Goal: Task Accomplishment & Management: Manage account settings

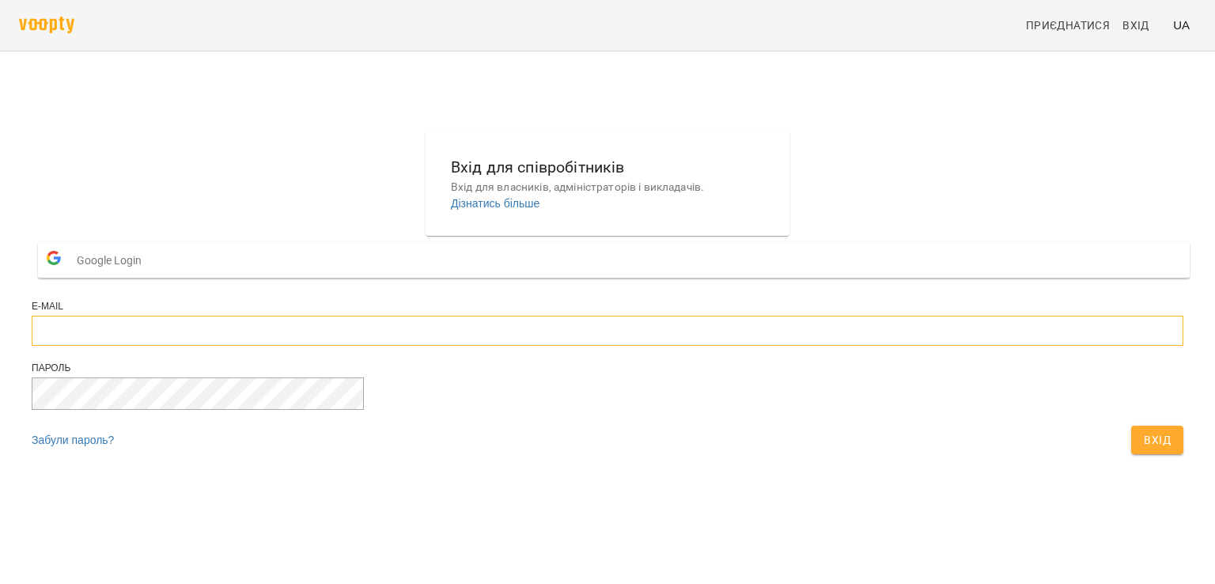
type input "**********"
click at [1131, 454] on button "Вхід" at bounding box center [1157, 440] width 52 height 28
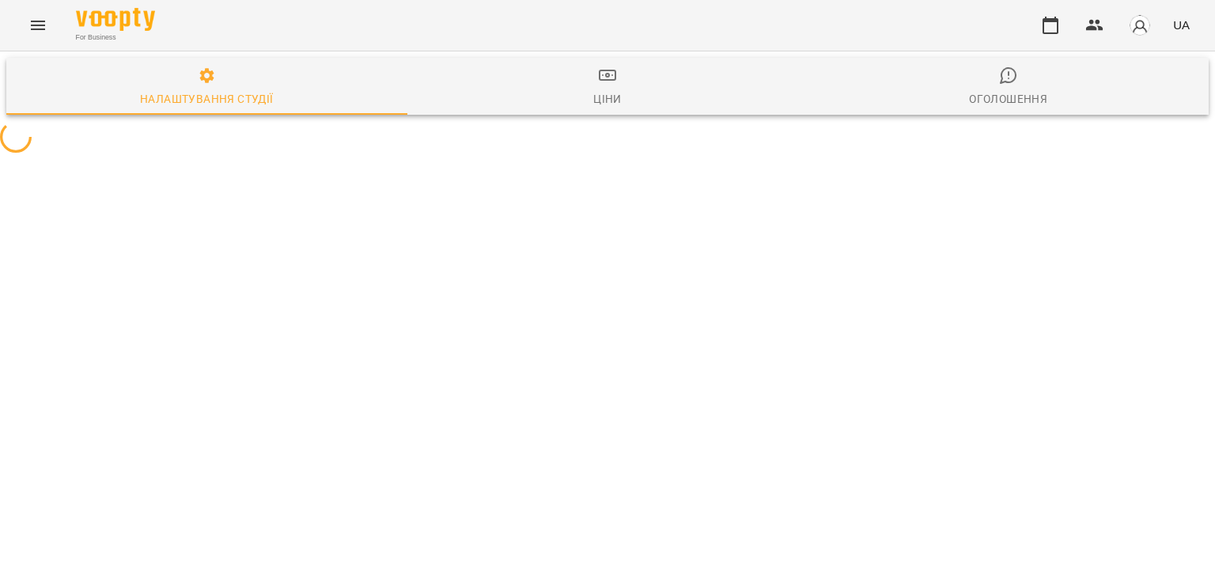
select select "**"
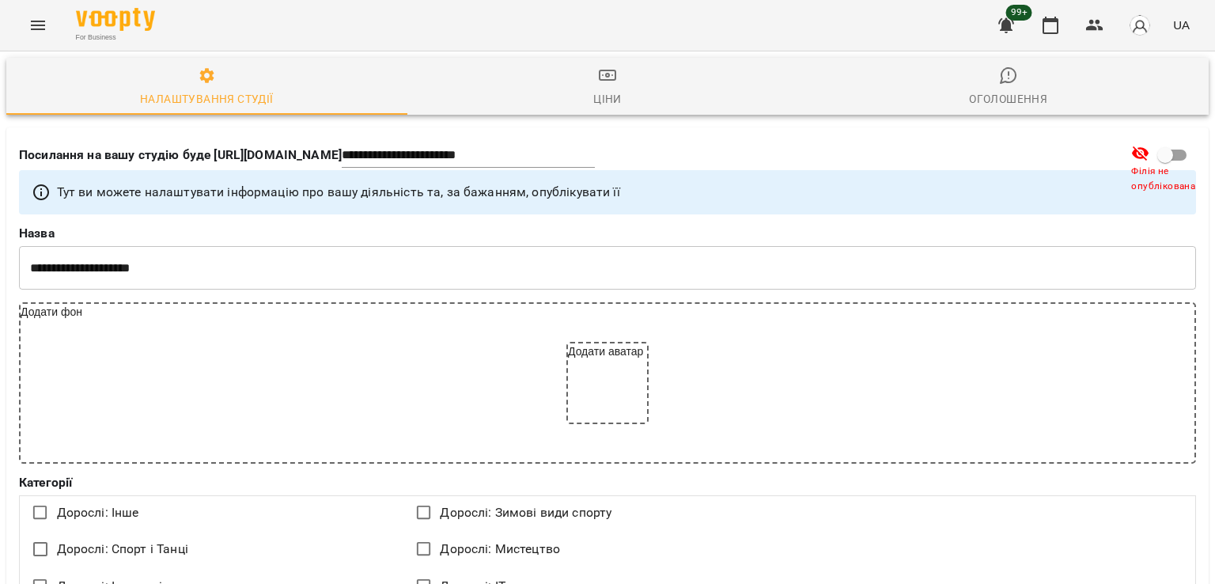
drag, startPoint x: 66, startPoint y: 24, endPoint x: 70, endPoint y: 41, distance: 17.8
click at [68, 40] on div "For Business 99+ UA" at bounding box center [607, 25] width 1215 height 51
click at [30, 27] on icon "Menu" at bounding box center [37, 25] width 19 height 19
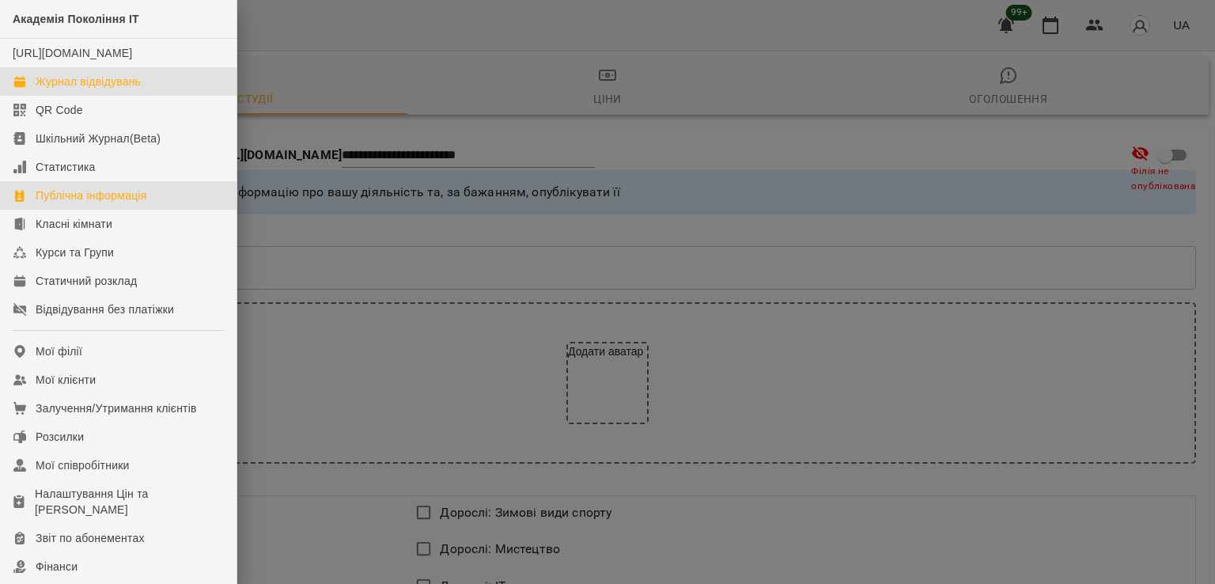
click at [102, 89] on div "Журнал відвідувань" at bounding box center [88, 82] width 105 height 16
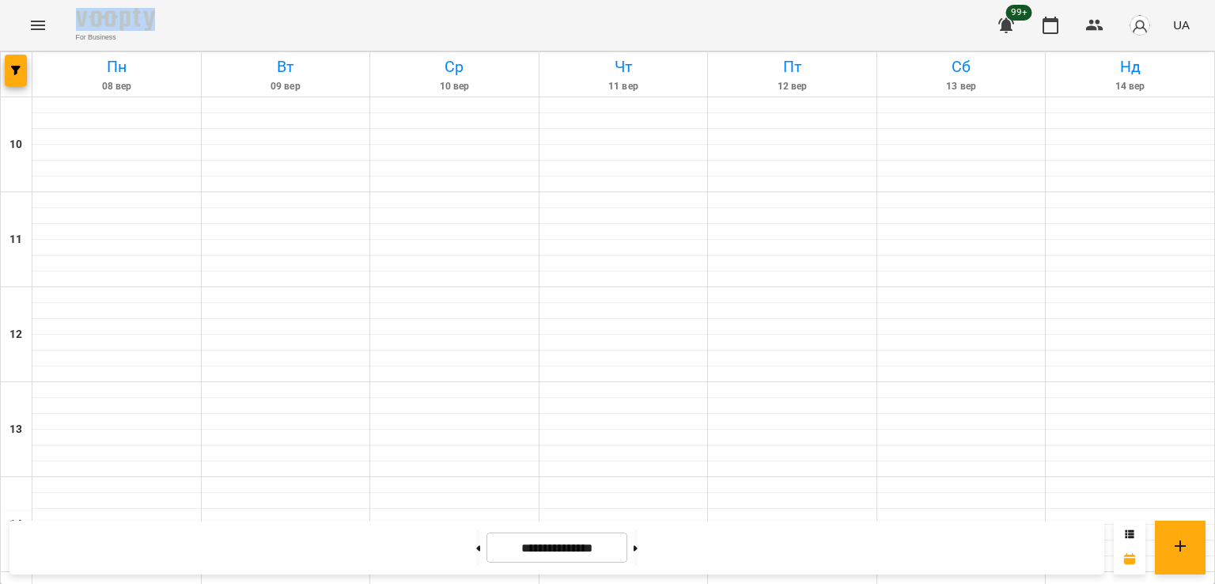
scroll to position [819, 0]
click at [9, 62] on button "button" at bounding box center [16, 71] width 22 height 32
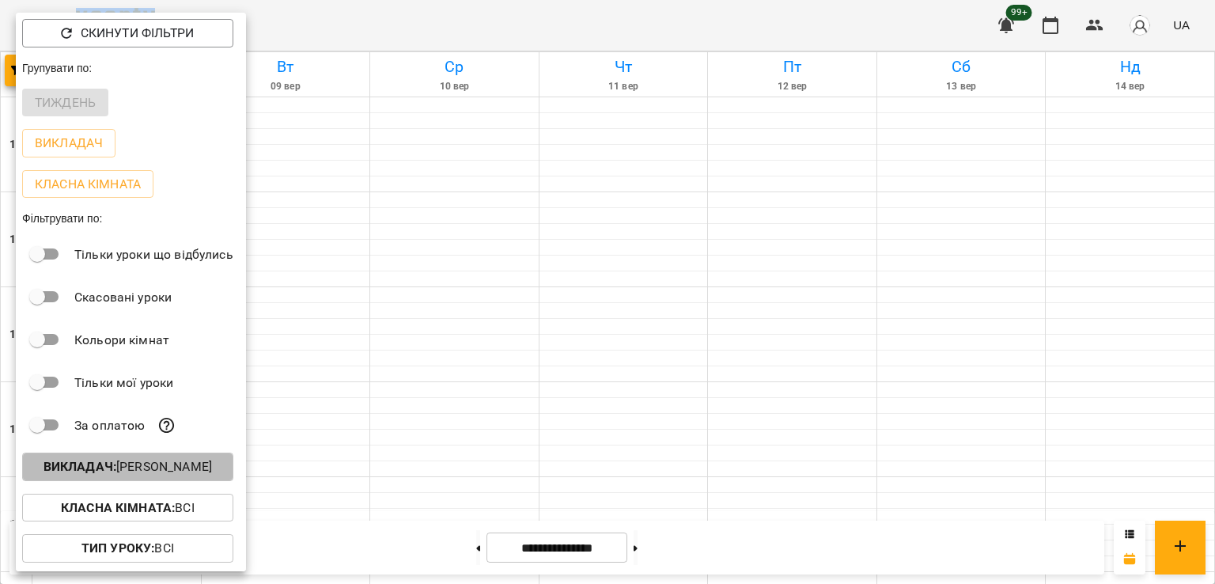
click at [154, 481] on button "Викладач : Денис Пущало" at bounding box center [127, 466] width 211 height 28
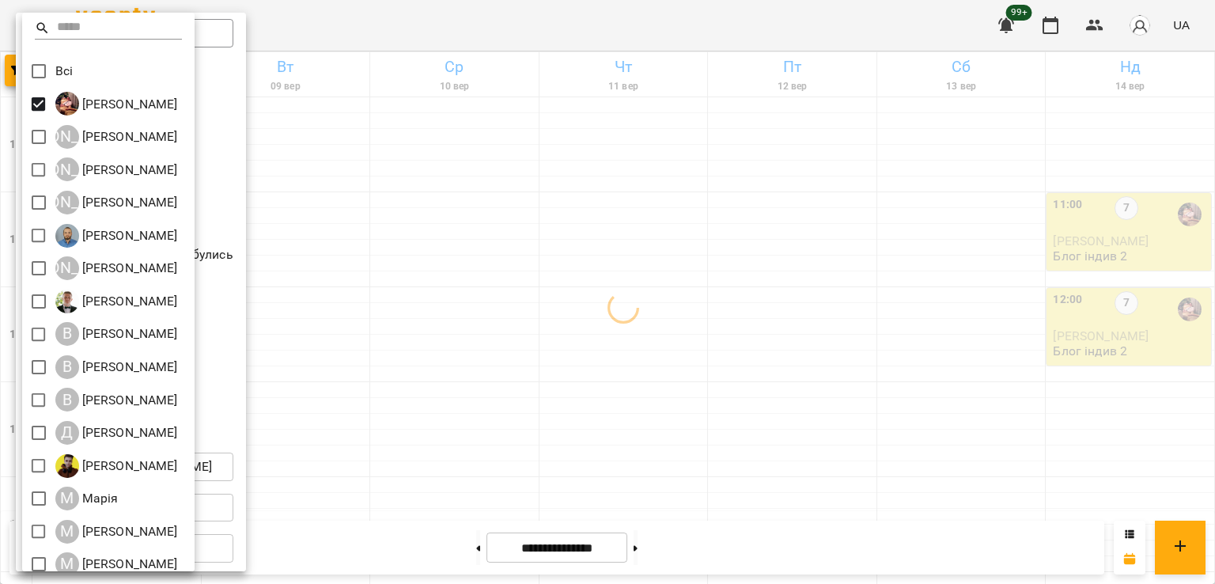
drag, startPoint x: 699, startPoint y: 359, endPoint x: 703, endPoint y: 340, distance: 19.4
click at [702, 358] on div at bounding box center [607, 292] width 1215 height 584
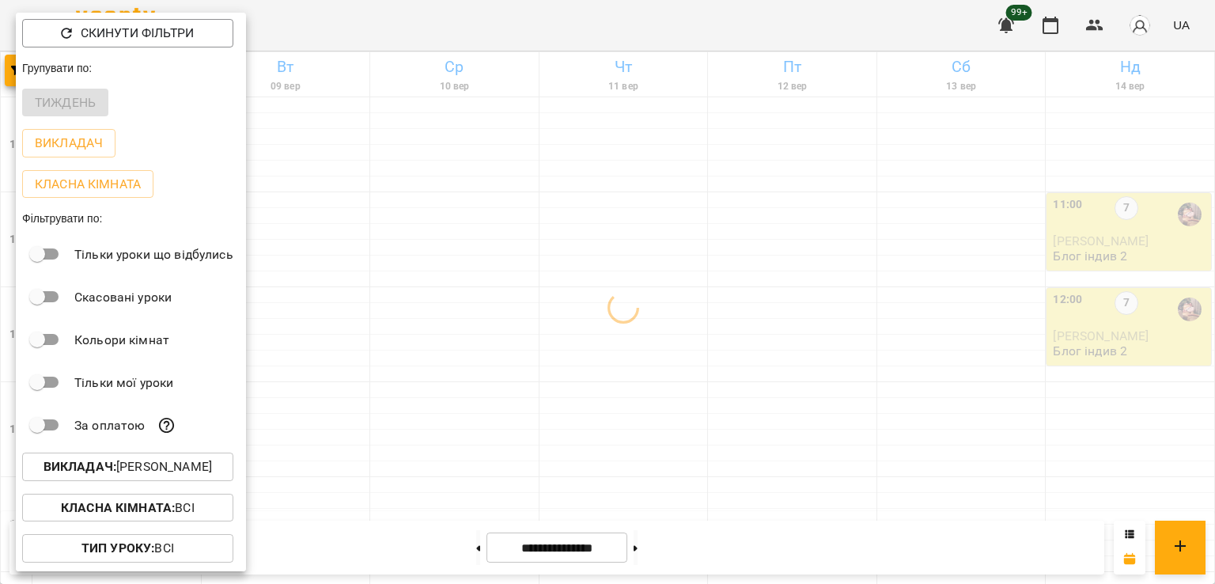
click at [637, 205] on div at bounding box center [607, 292] width 1215 height 584
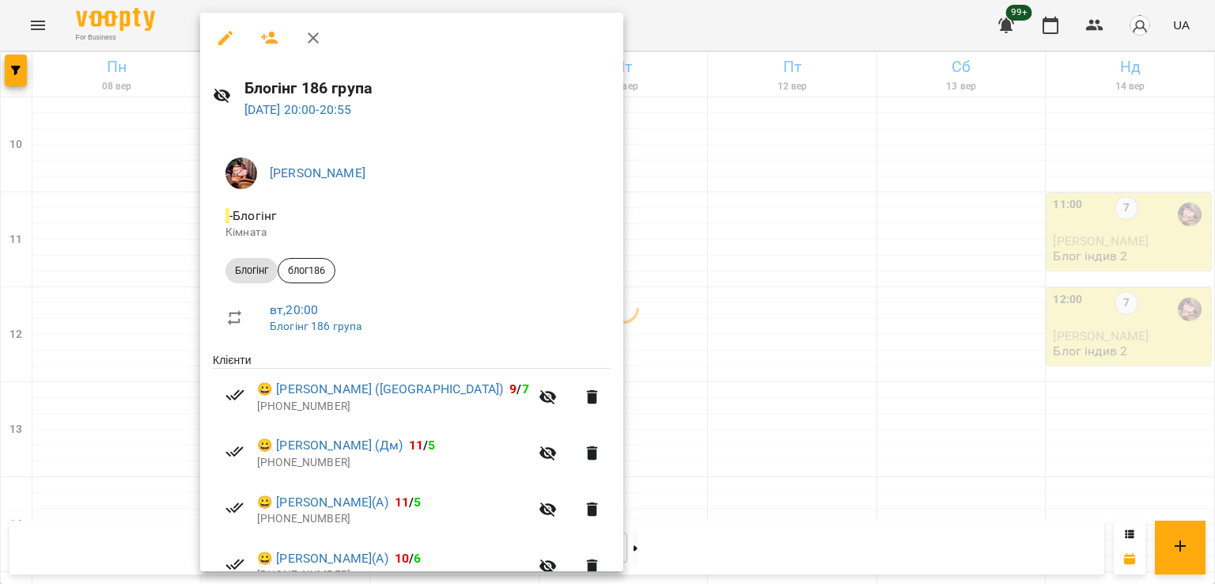
click at [653, 268] on div at bounding box center [607, 292] width 1215 height 584
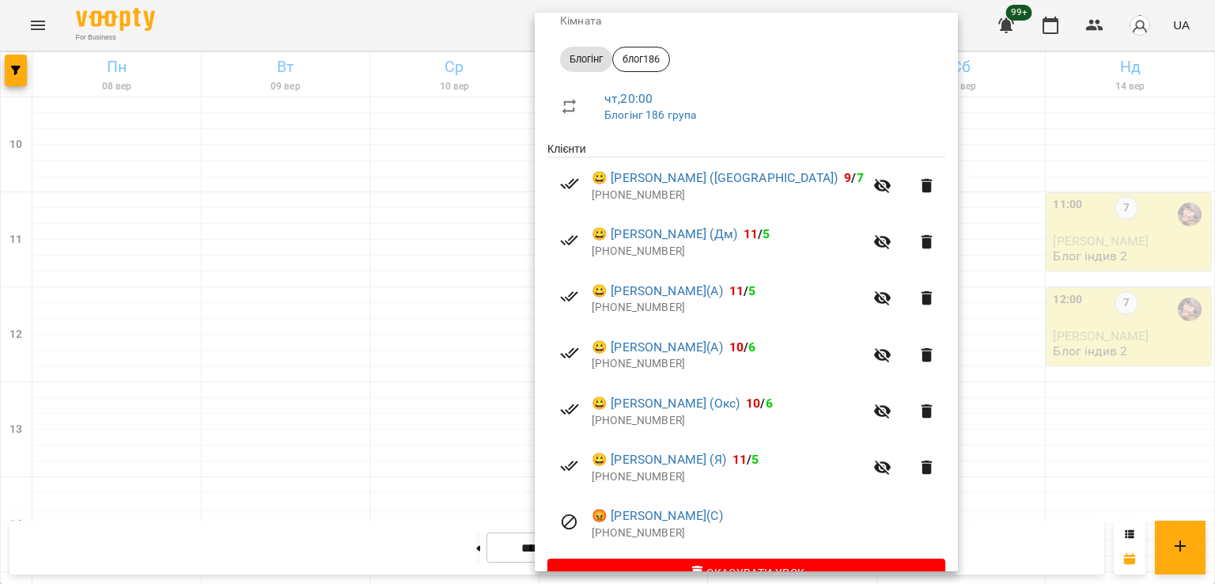
scroll to position [248, 0]
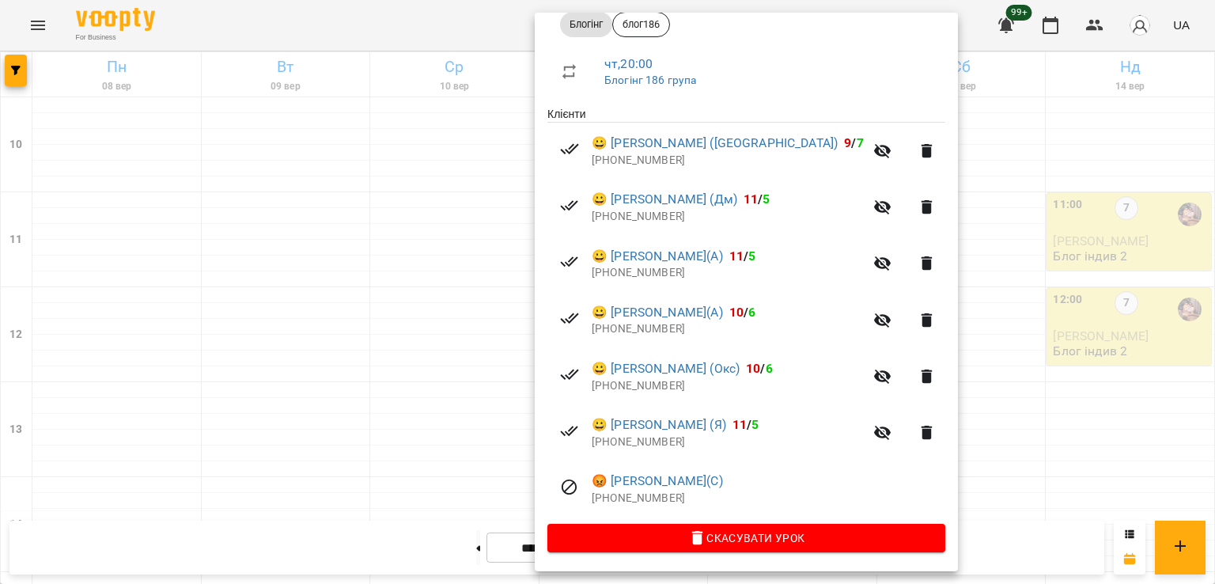
click at [243, 256] on div at bounding box center [607, 292] width 1215 height 584
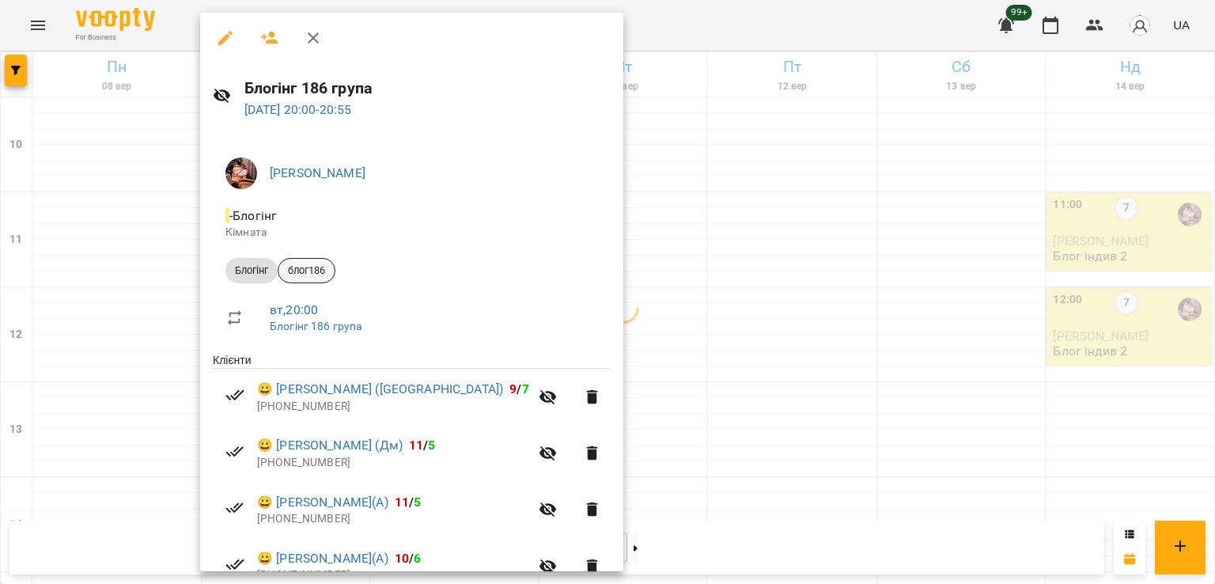
scroll to position [361, 0]
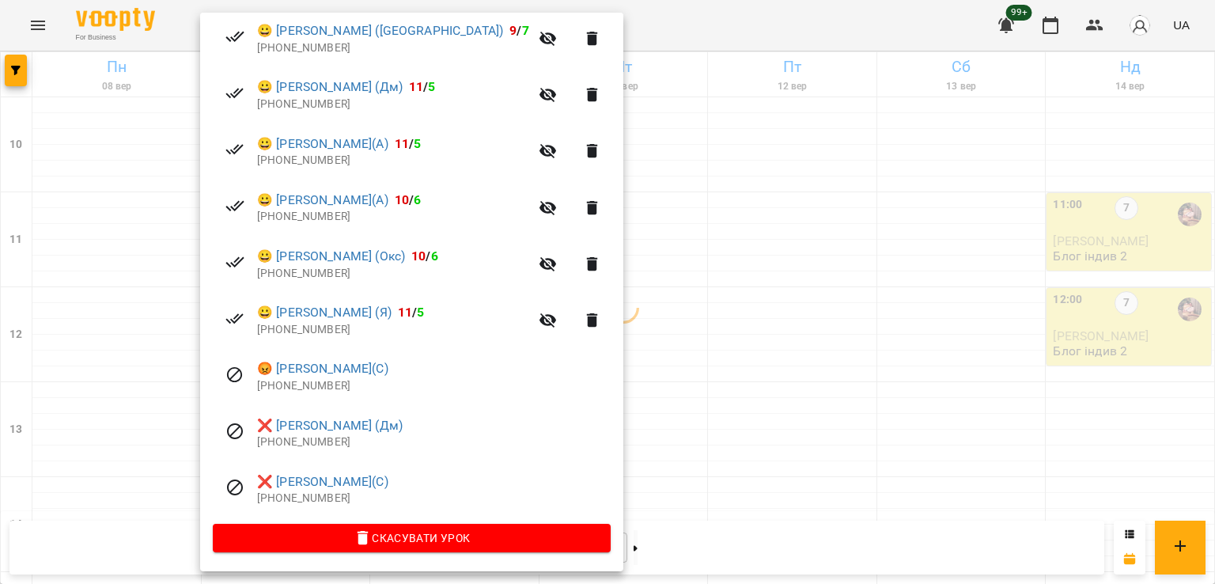
click at [630, 261] on div at bounding box center [607, 292] width 1215 height 584
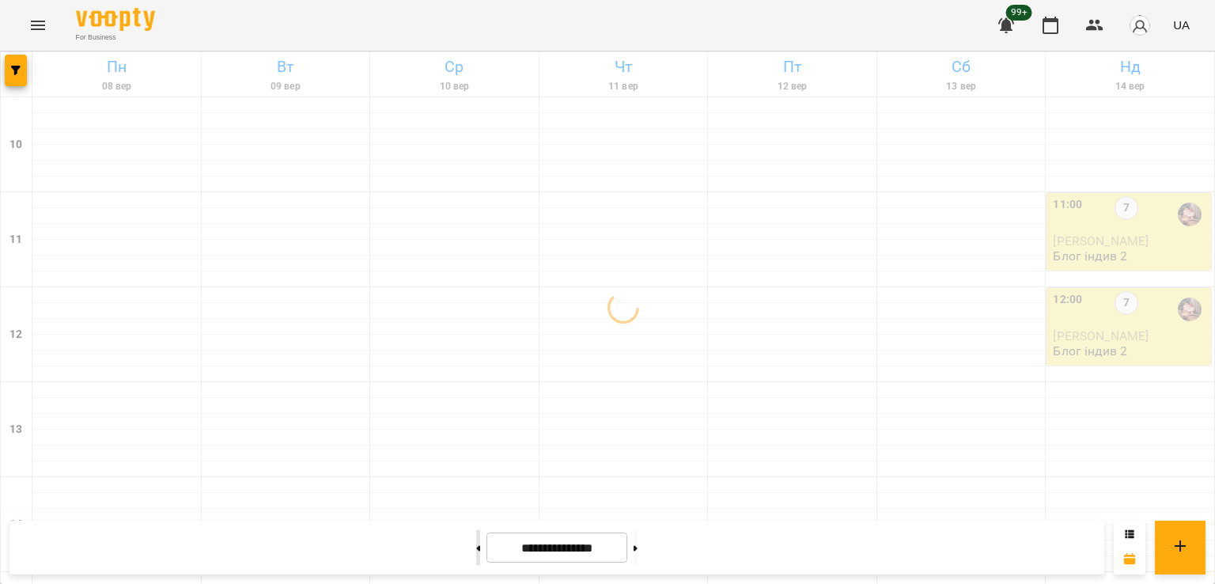
click at [476, 561] on button at bounding box center [478, 547] width 4 height 35
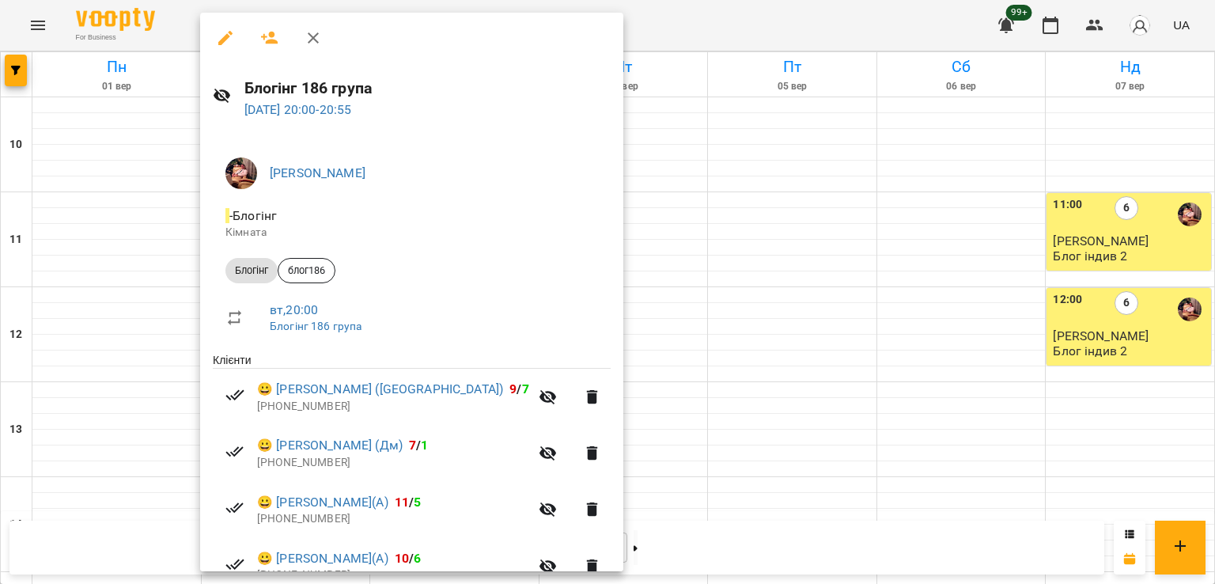
click at [699, 256] on div at bounding box center [607, 292] width 1215 height 584
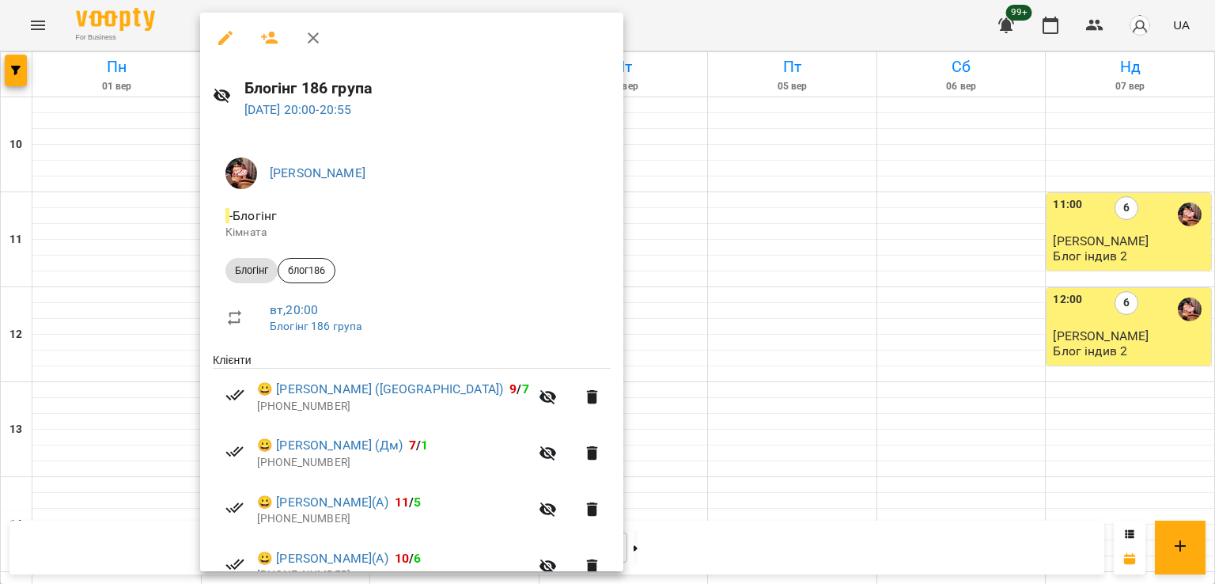
click at [6, 64] on div at bounding box center [607, 292] width 1215 height 584
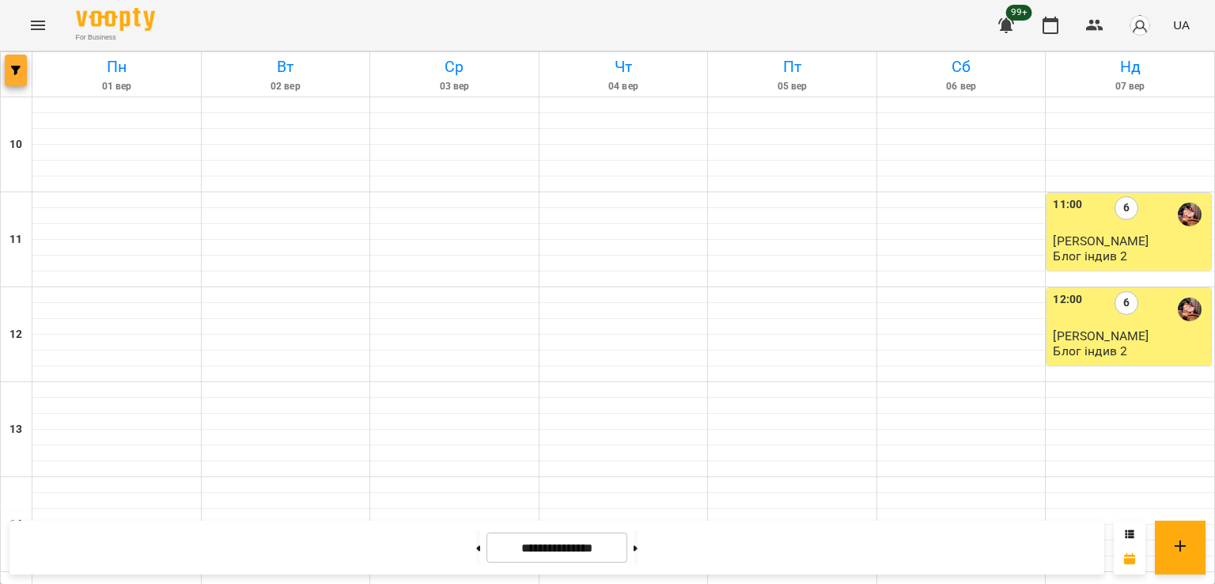
click at [20, 71] on icon "button" at bounding box center [15, 70] width 9 height 9
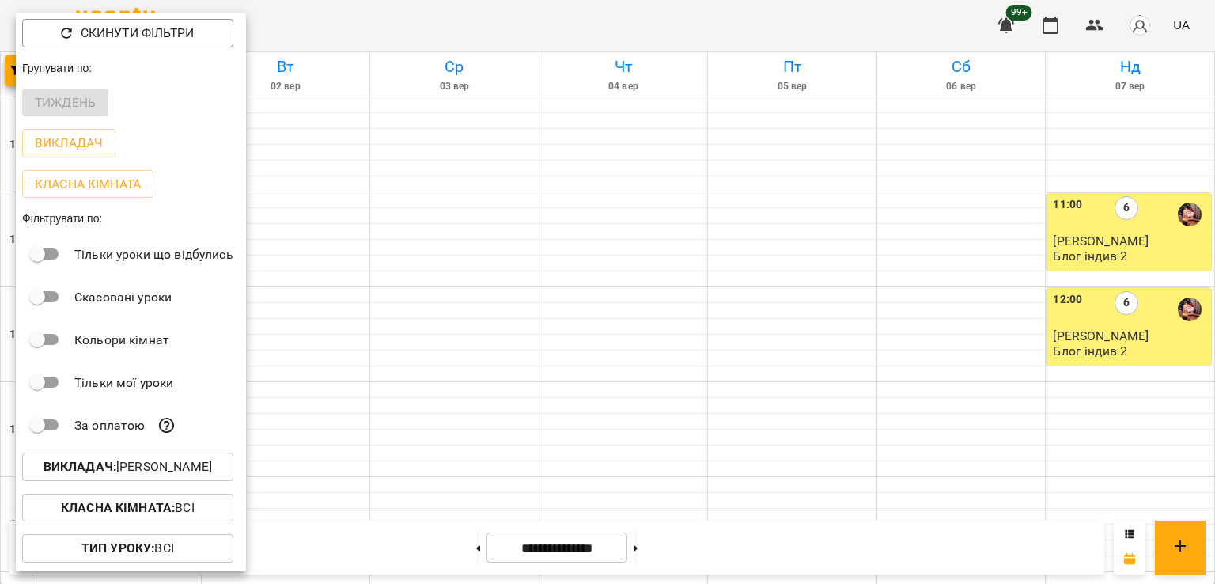
click at [158, 481] on button "Викладач : Ілля Петруша" at bounding box center [127, 466] width 211 height 28
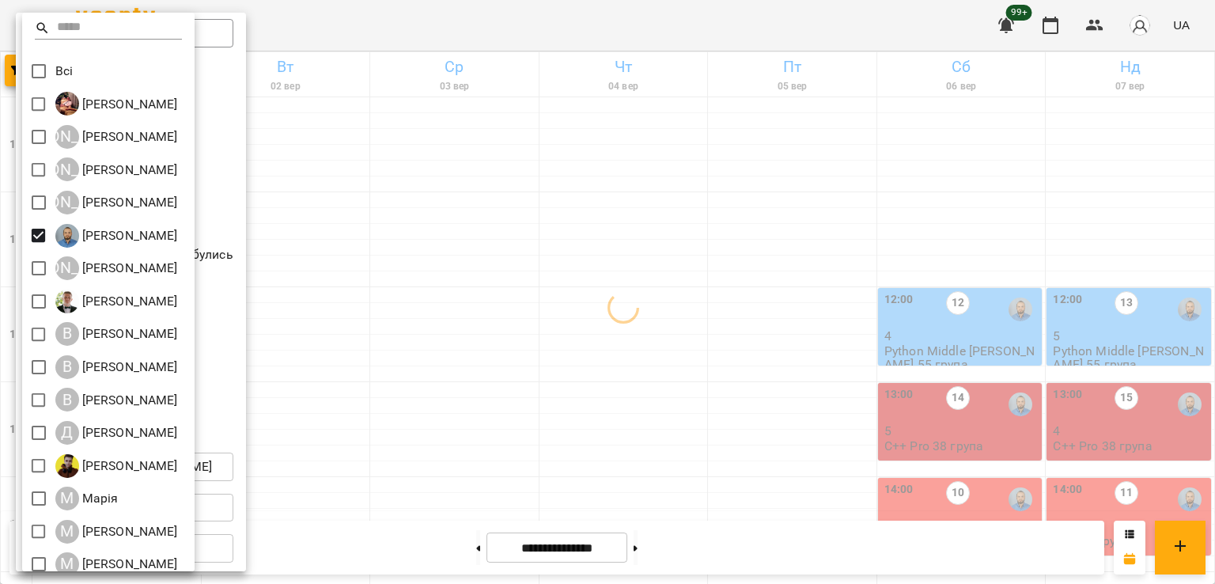
click at [892, 254] on div at bounding box center [607, 292] width 1215 height 584
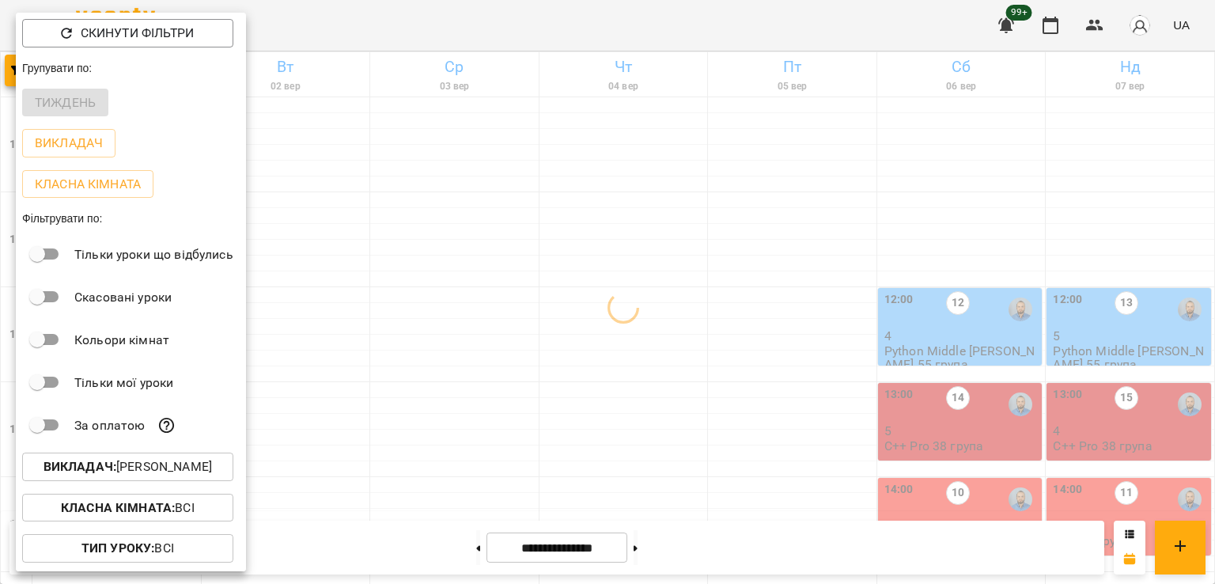
click at [809, 332] on div at bounding box center [607, 292] width 1215 height 584
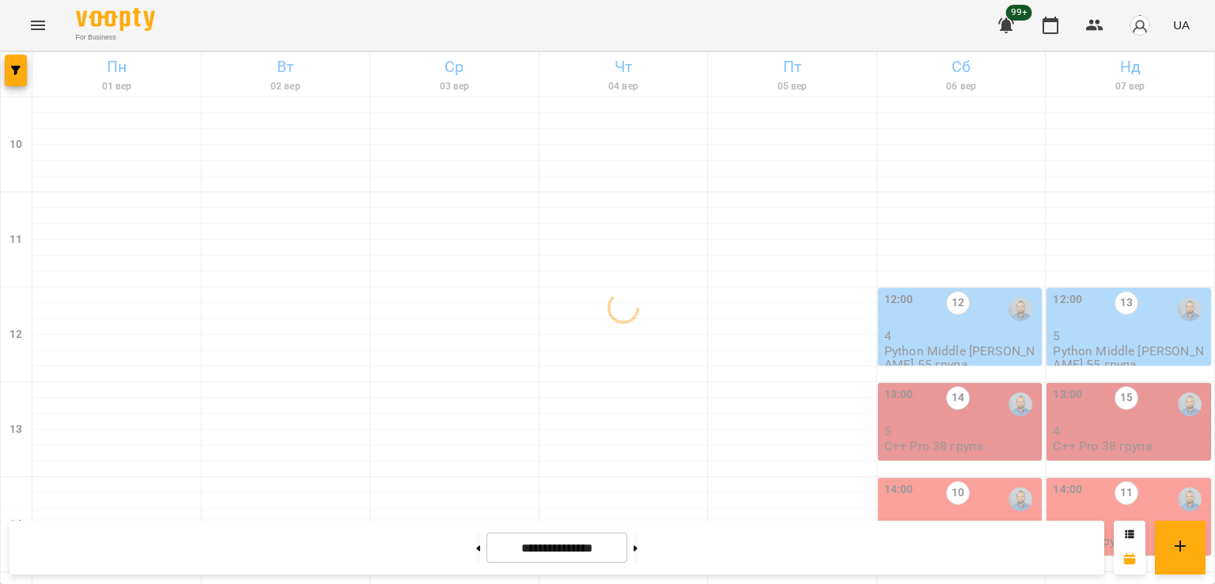
scroll to position [0, 0]
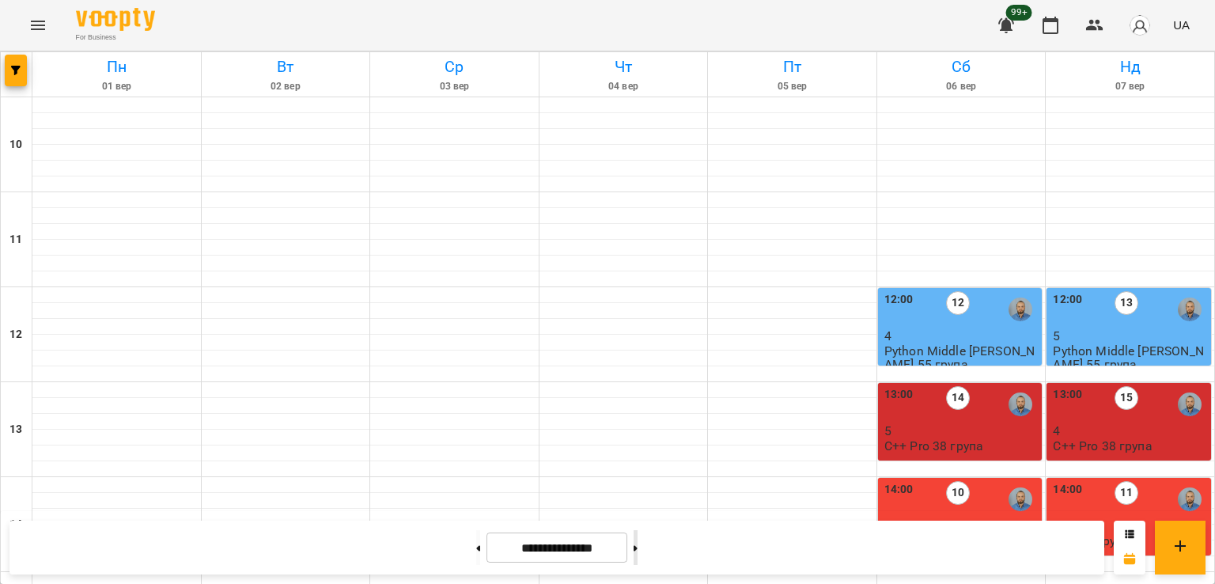
click at [638, 546] on button at bounding box center [636, 547] width 4 height 35
type input "**********"
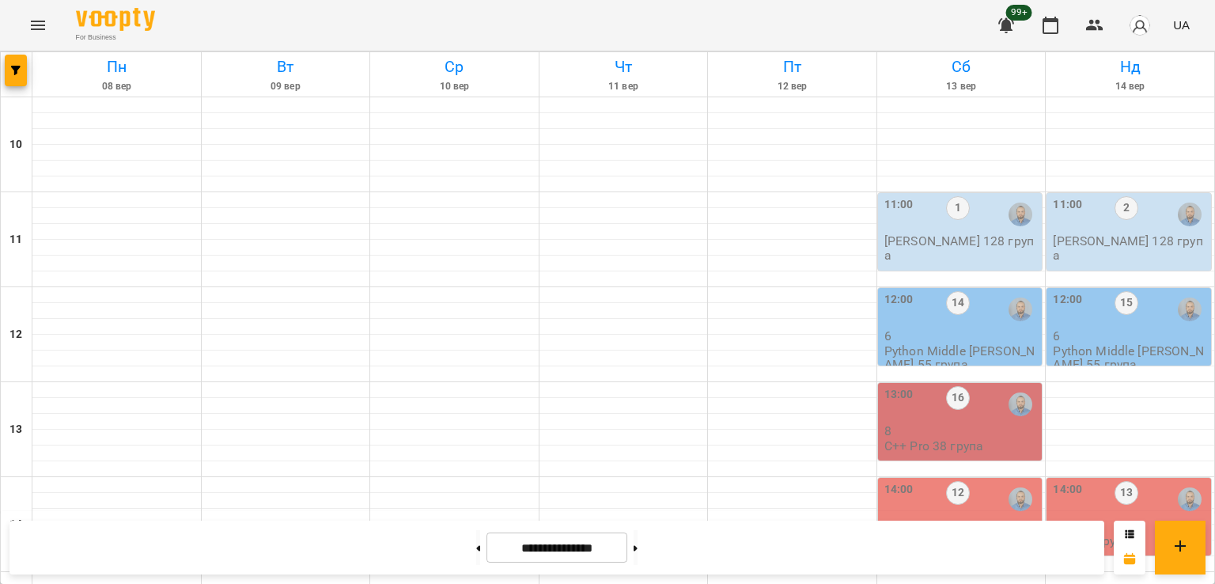
click at [964, 231] on div "11:00 1" at bounding box center [961, 214] width 155 height 36
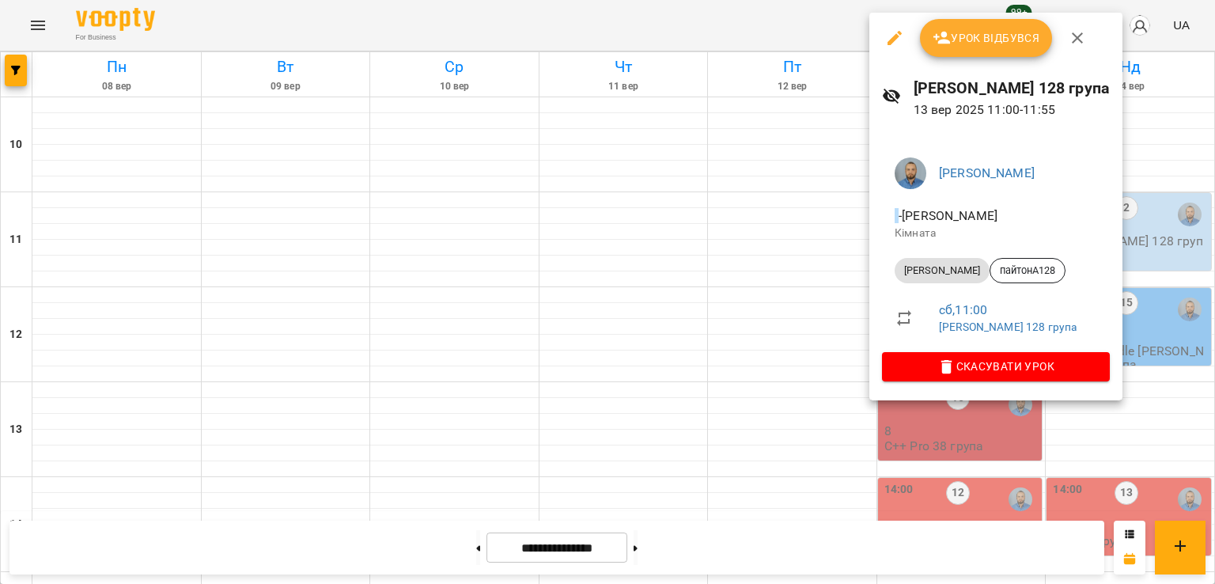
drag, startPoint x: 988, startPoint y: 328, endPoint x: 892, endPoint y: 362, distance: 102.1
click at [987, 330] on link "Python Антон 128 група" at bounding box center [1008, 326] width 138 height 13
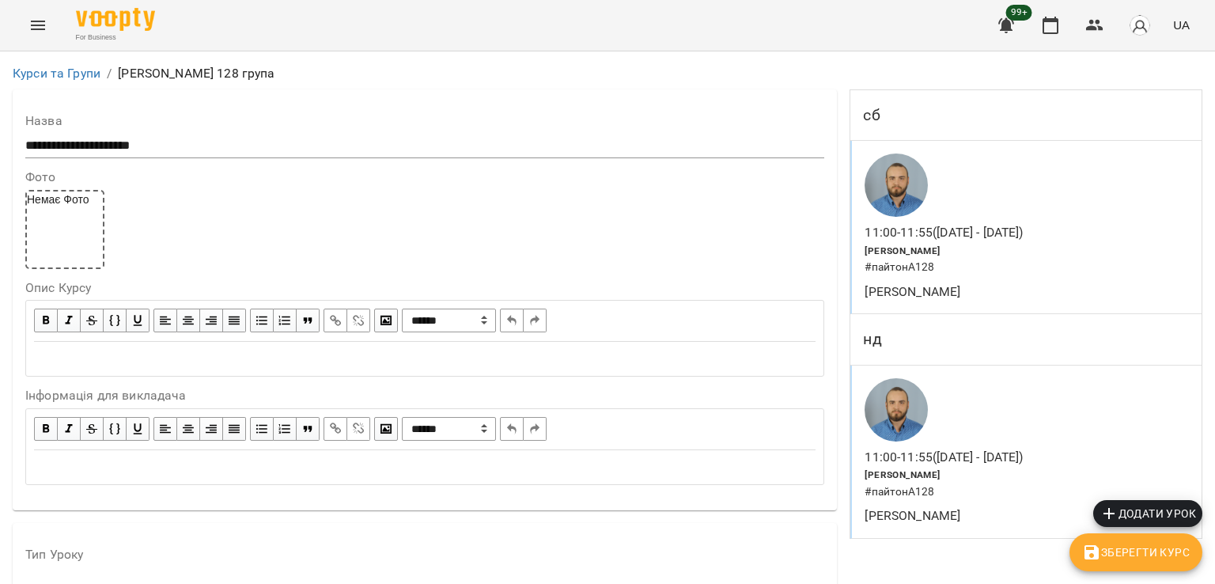
click at [36, 21] on icon "Menu" at bounding box center [38, 25] width 14 height 9
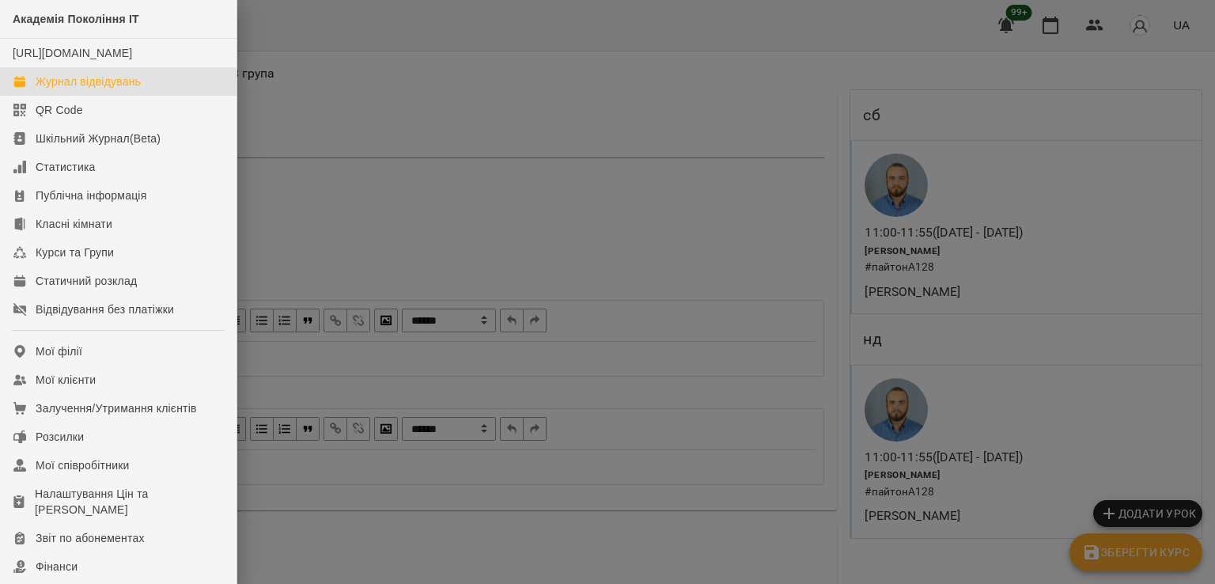
click at [136, 89] on div "Журнал відвідувань" at bounding box center [88, 82] width 105 height 16
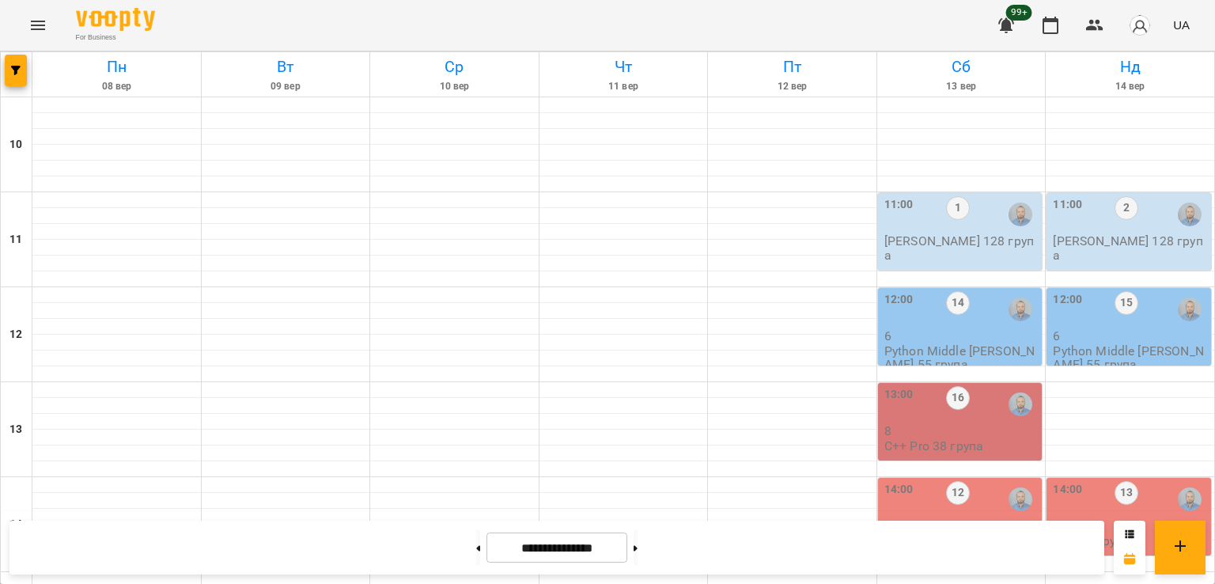
click at [972, 239] on p "Python Антон 128 група" at bounding box center [961, 248] width 155 height 28
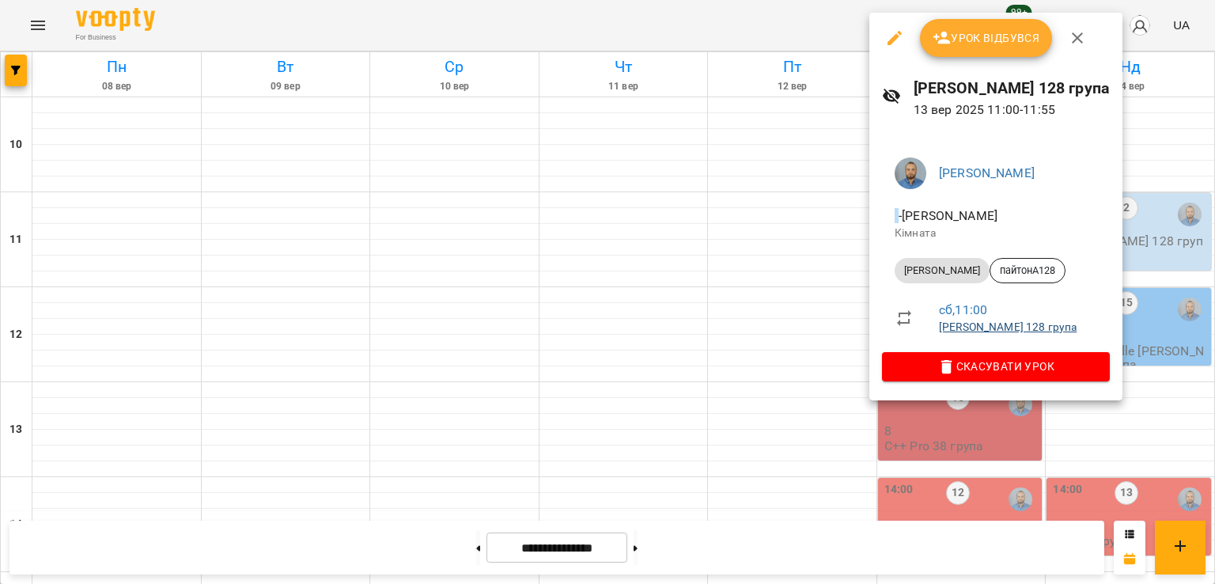
click at [993, 328] on link "Python Антон 128 група" at bounding box center [1008, 326] width 138 height 13
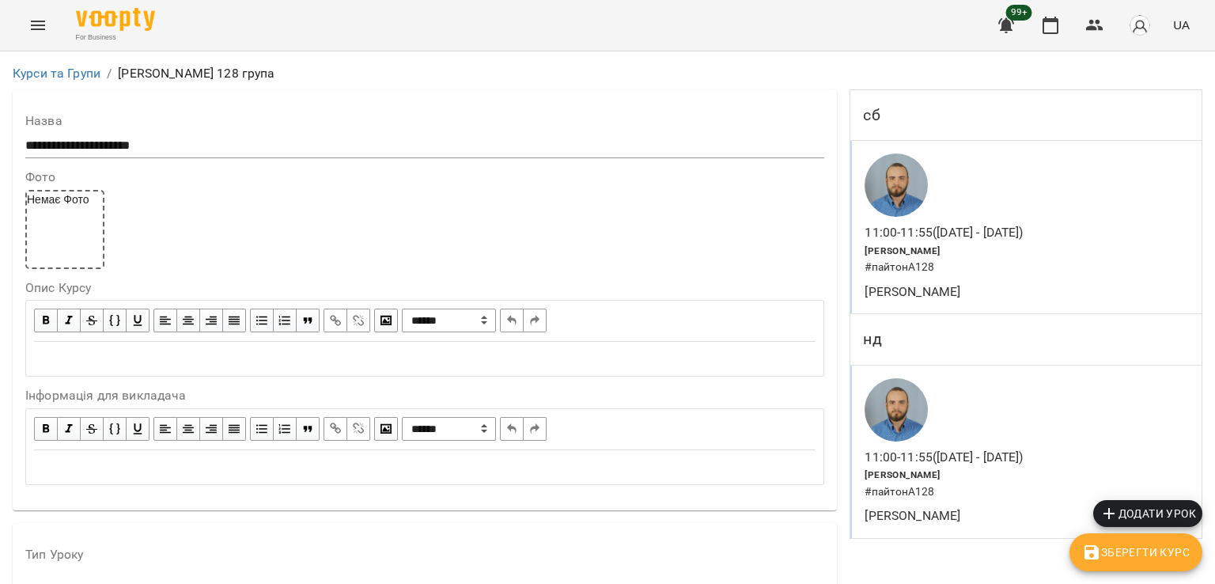
scroll to position [1503, 0]
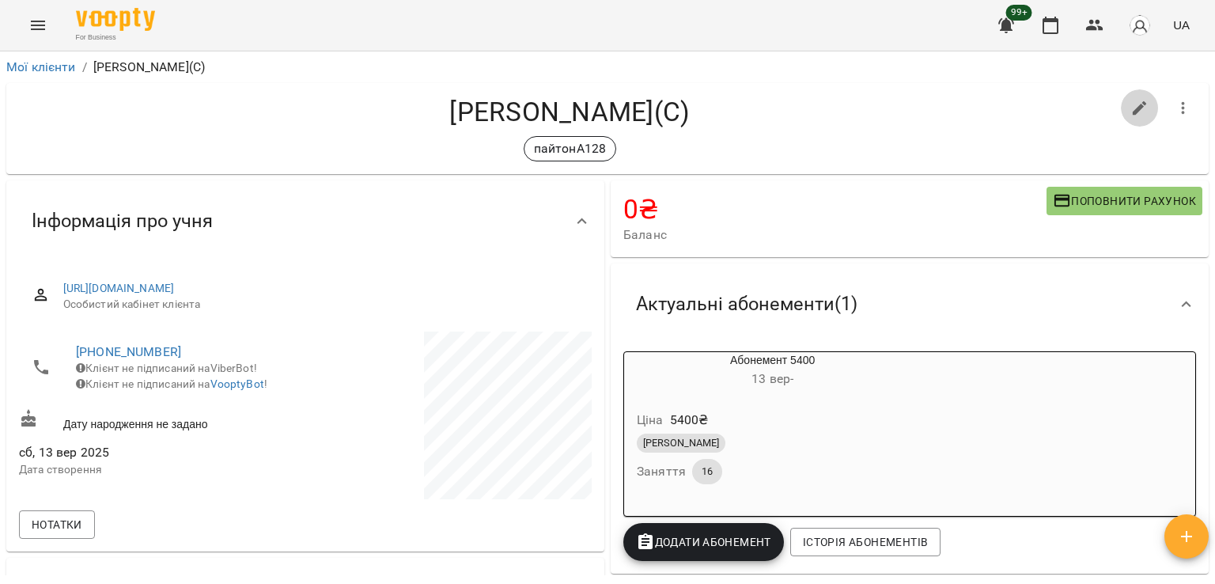
click at [1133, 111] on icon "button" at bounding box center [1140, 108] width 14 height 14
select select "**"
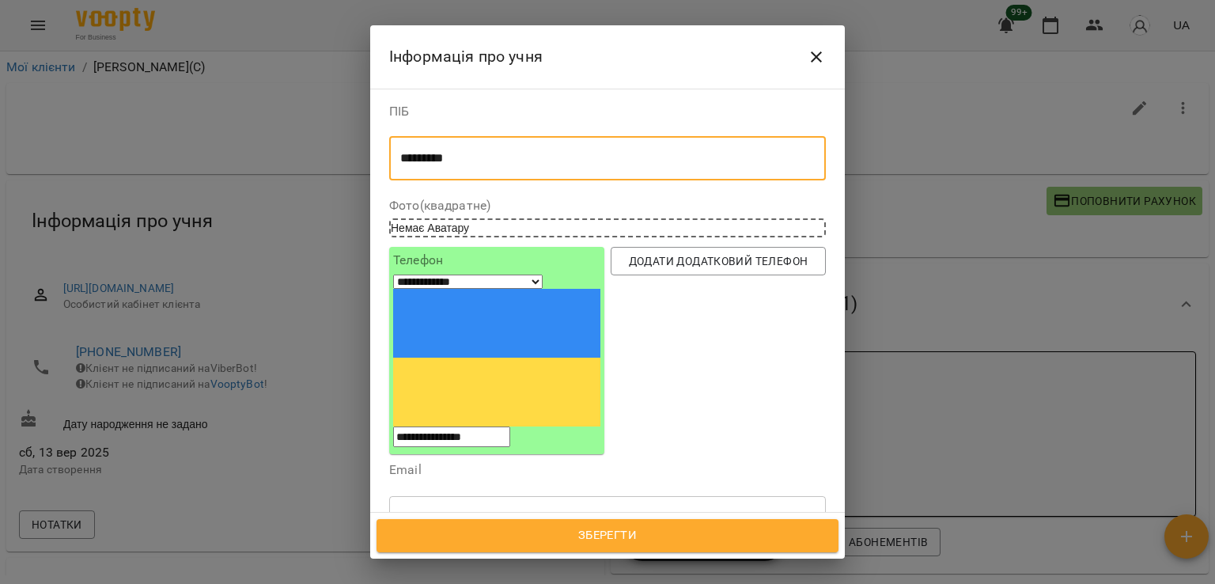
drag, startPoint x: 490, startPoint y: 153, endPoint x: 328, endPoint y: 150, distance: 163.0
click at [328, 150] on div "**********" at bounding box center [607, 292] width 1215 height 584
paste textarea "******"
type textarea "**********"
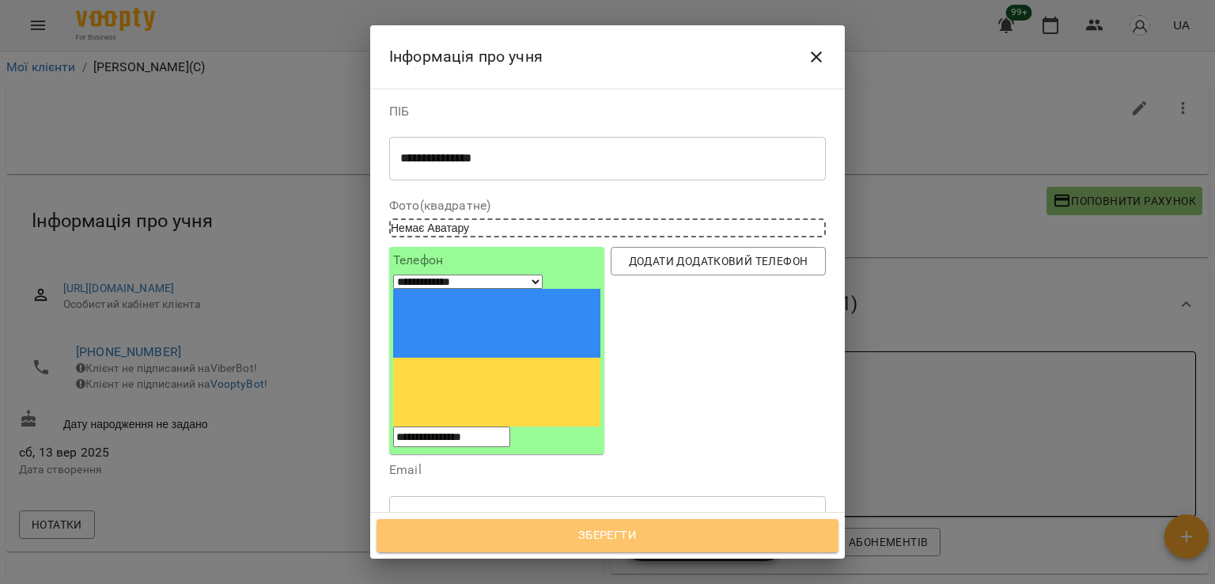
click at [580, 532] on span "Зберегти" at bounding box center [607, 535] width 427 height 21
